Goal: Transaction & Acquisition: Purchase product/service

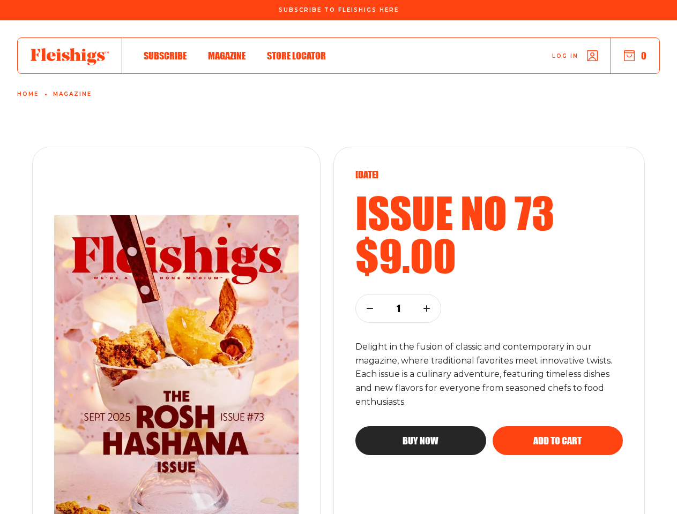
click at [338, 257] on div "September 2025 Issue no 73 $9.00 1 Delight in the fusion of classic and contemp…" at bounding box center [488, 374] width 311 height 455
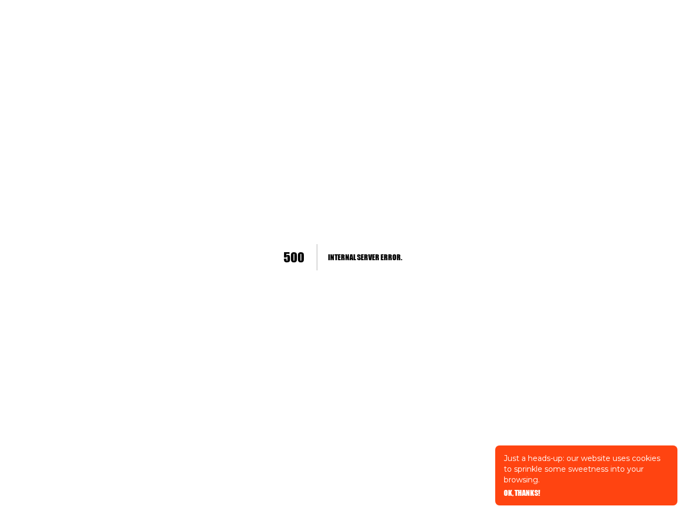
click at [343, 257] on h2 "Internal Server Error ." at bounding box center [365, 257] width 74 height 26
click at [522, 490] on span "OK, THANKS!" at bounding box center [522, 485] width 36 height 7
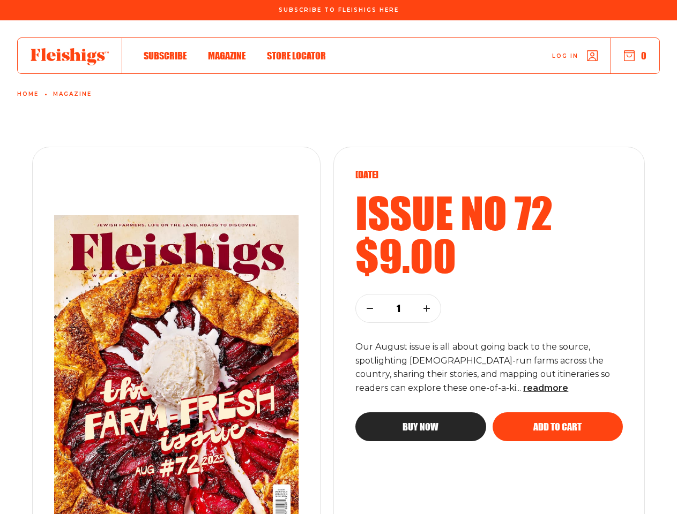
click at [338, 257] on div "[DATE] Issue no 72 $9.00 1 Our August issue is all about going back to the sour…" at bounding box center [488, 374] width 311 height 455
click at [635, 56] on button "0" at bounding box center [635, 56] width 22 height 12
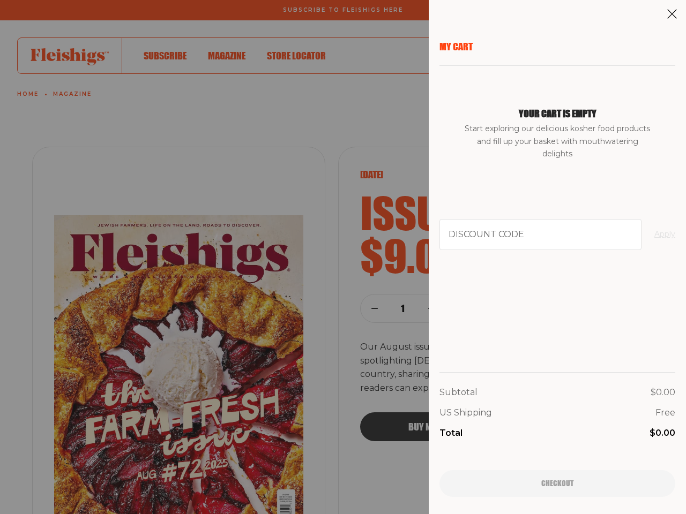
click at [493, 388] on div "Subtotal $0.00" at bounding box center [557, 393] width 236 height 14
